Goal: Download file/media

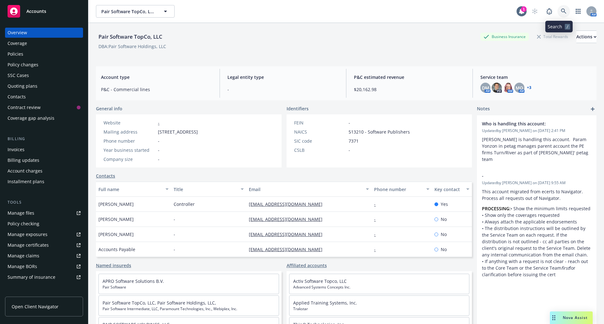
click at [560, 10] on icon at bounding box center [563, 11] width 6 height 6
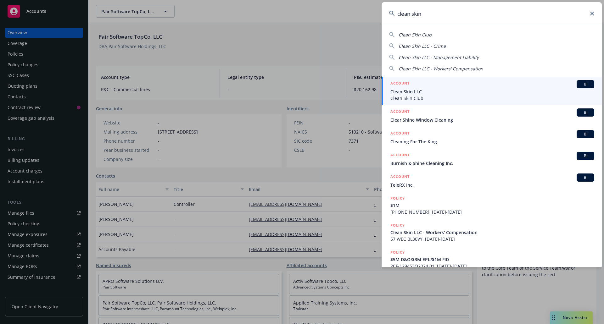
type input "clean skin"
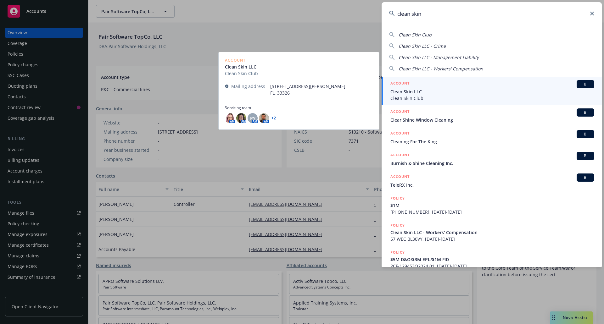
click at [427, 89] on span "Clean Skin LLC" at bounding box center [492, 91] width 204 height 7
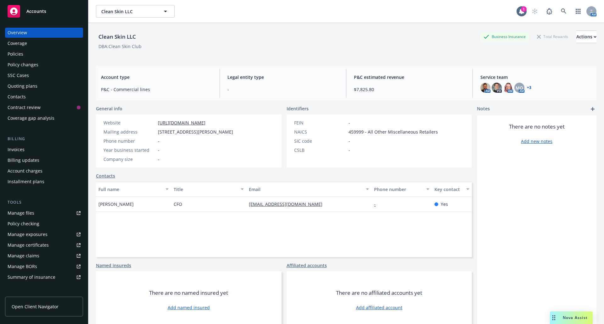
click at [194, 122] on link "[URL][DOMAIN_NAME]" at bounding box center [181, 123] width 47 height 6
click at [20, 54] on div "Policies" at bounding box center [16, 54] width 16 height 10
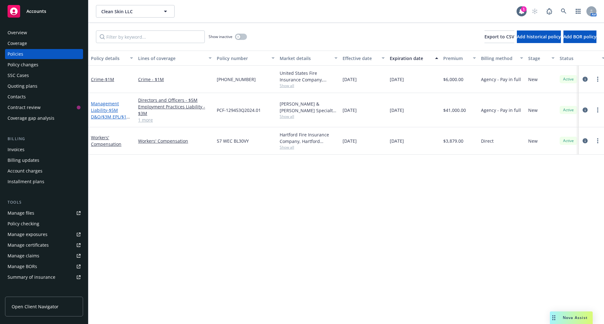
click at [100, 110] on link "Management Liability - $5M D&O/$3M EPL/$1M FID" at bounding box center [111, 114] width 40 height 26
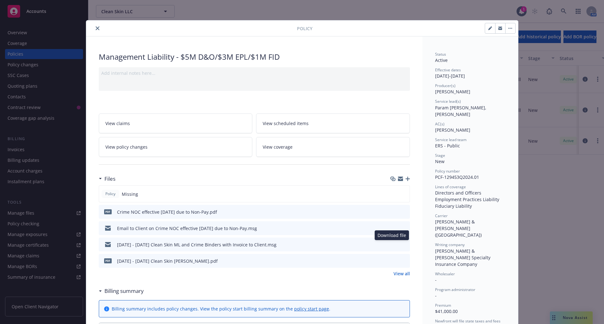
click at [388, 245] on div "[DATE] - [DATE] Clean Skin ML and Crime Binders with Invoice to Client.msg Down…" at bounding box center [254, 245] width 311 height 14
click at [391, 245] on icon "download file" at bounding box center [393, 244] width 4 height 4
drag, startPoint x: 92, startPoint y: 27, endPoint x: 86, endPoint y: 12, distance: 16.1
click at [94, 27] on button "close" at bounding box center [98, 29] width 8 height 8
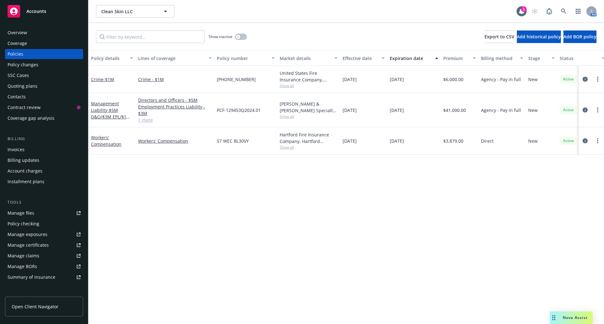
click at [21, 30] on div "Overview" at bounding box center [17, 33] width 19 height 10
